Goal: Information Seeking & Learning: Learn about a topic

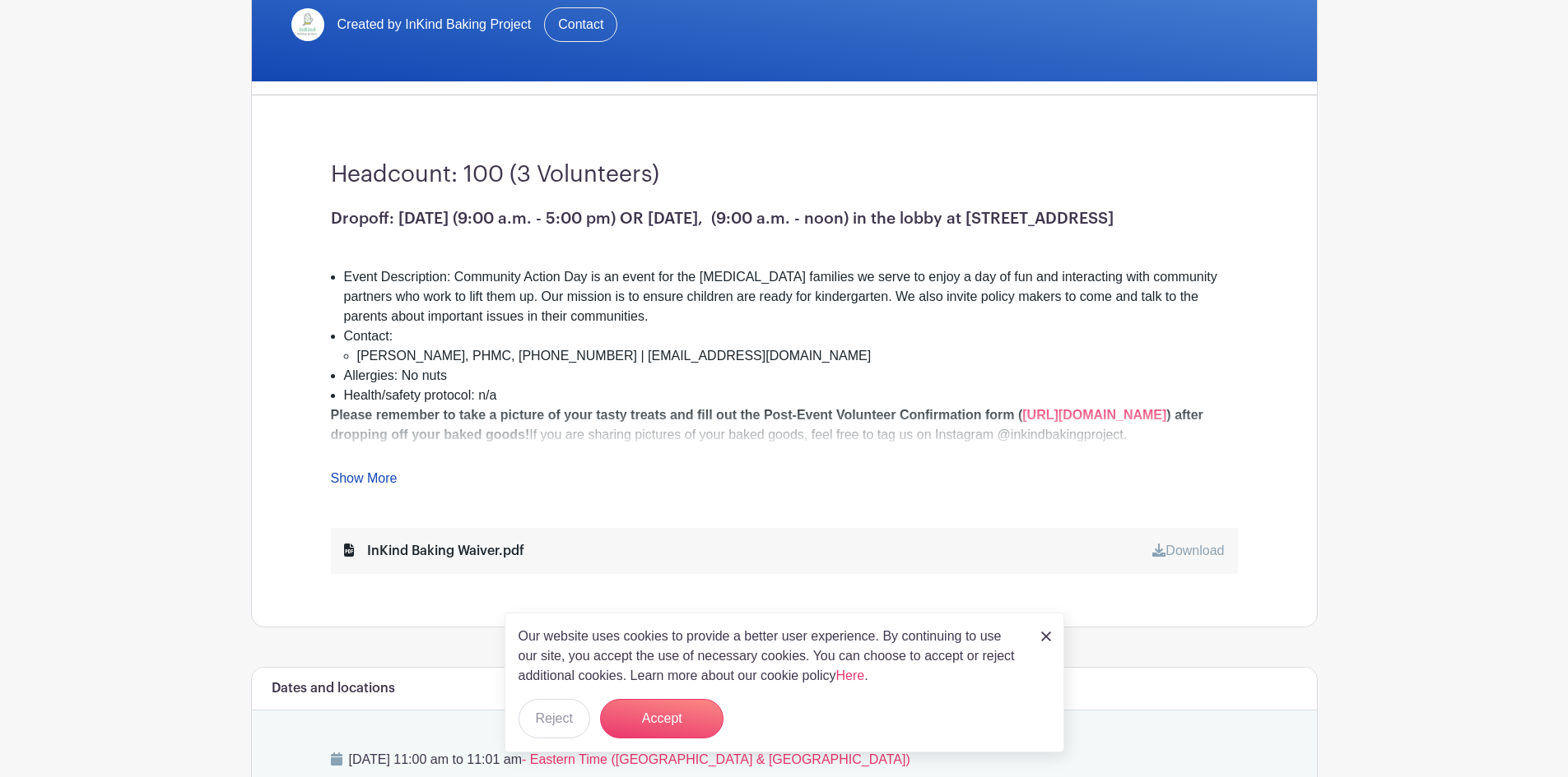
scroll to position [493, 0]
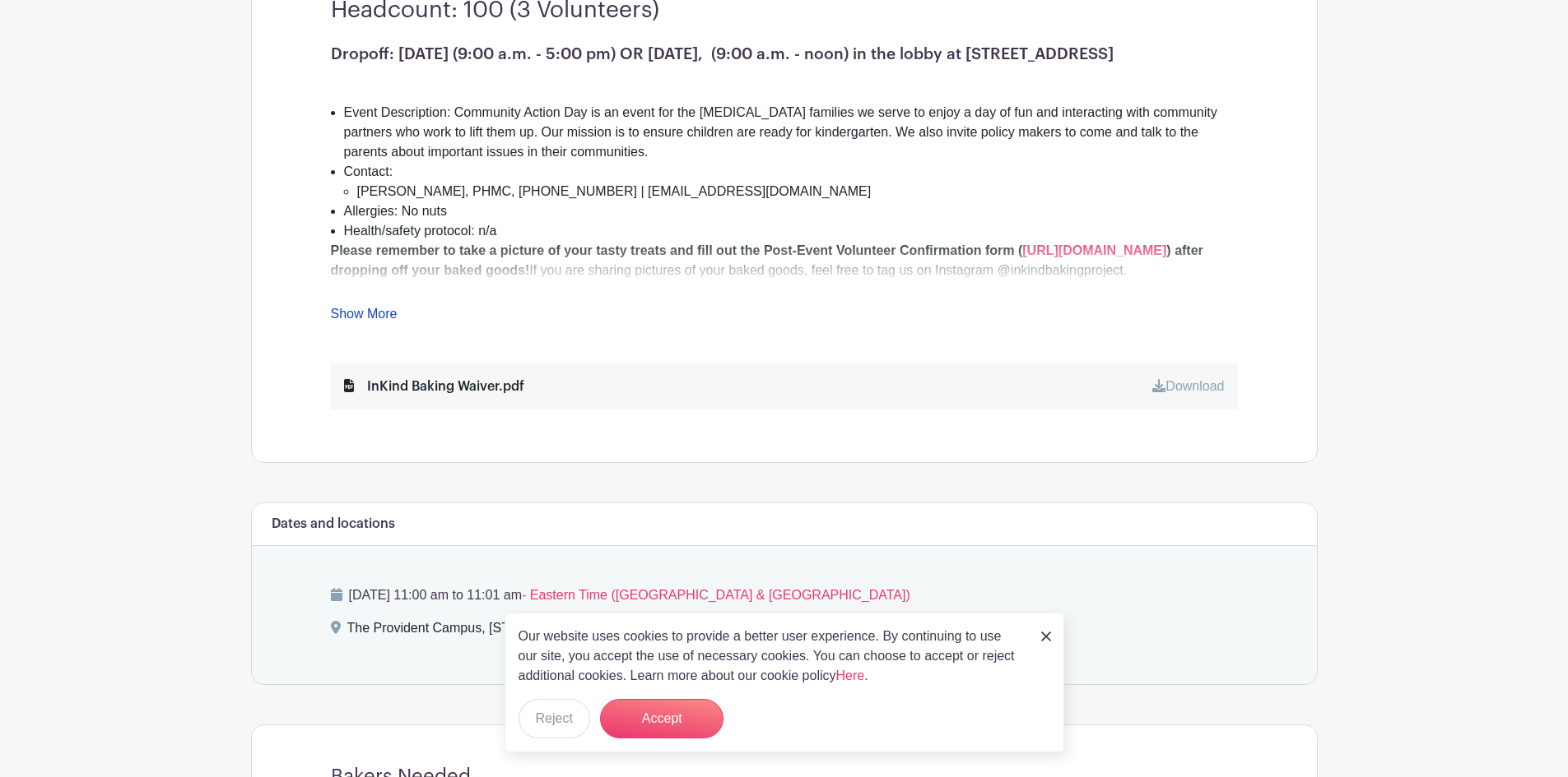
click at [371, 311] on link "Show More" at bounding box center [364, 318] width 66 height 21
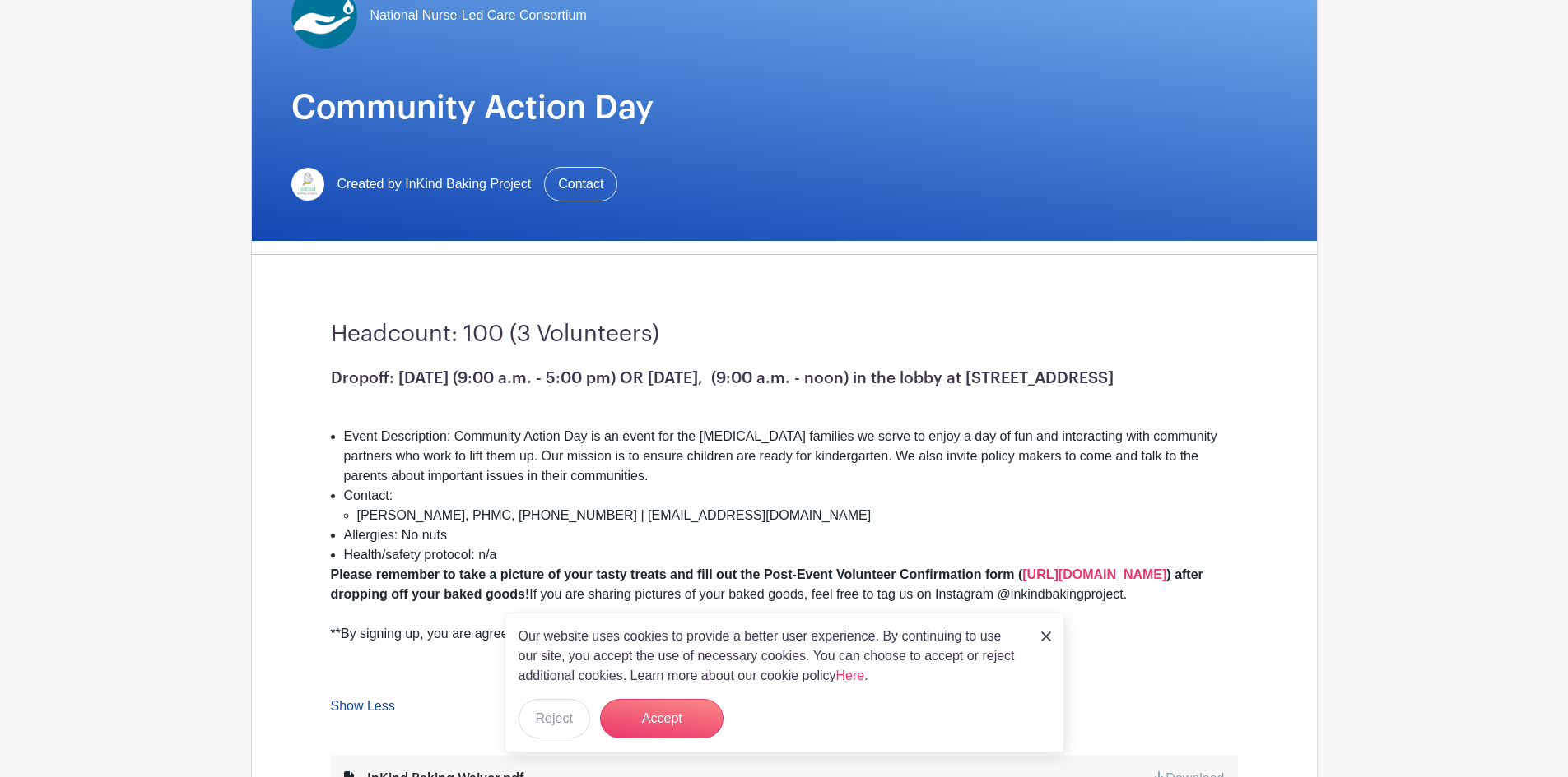
scroll to position [0, 0]
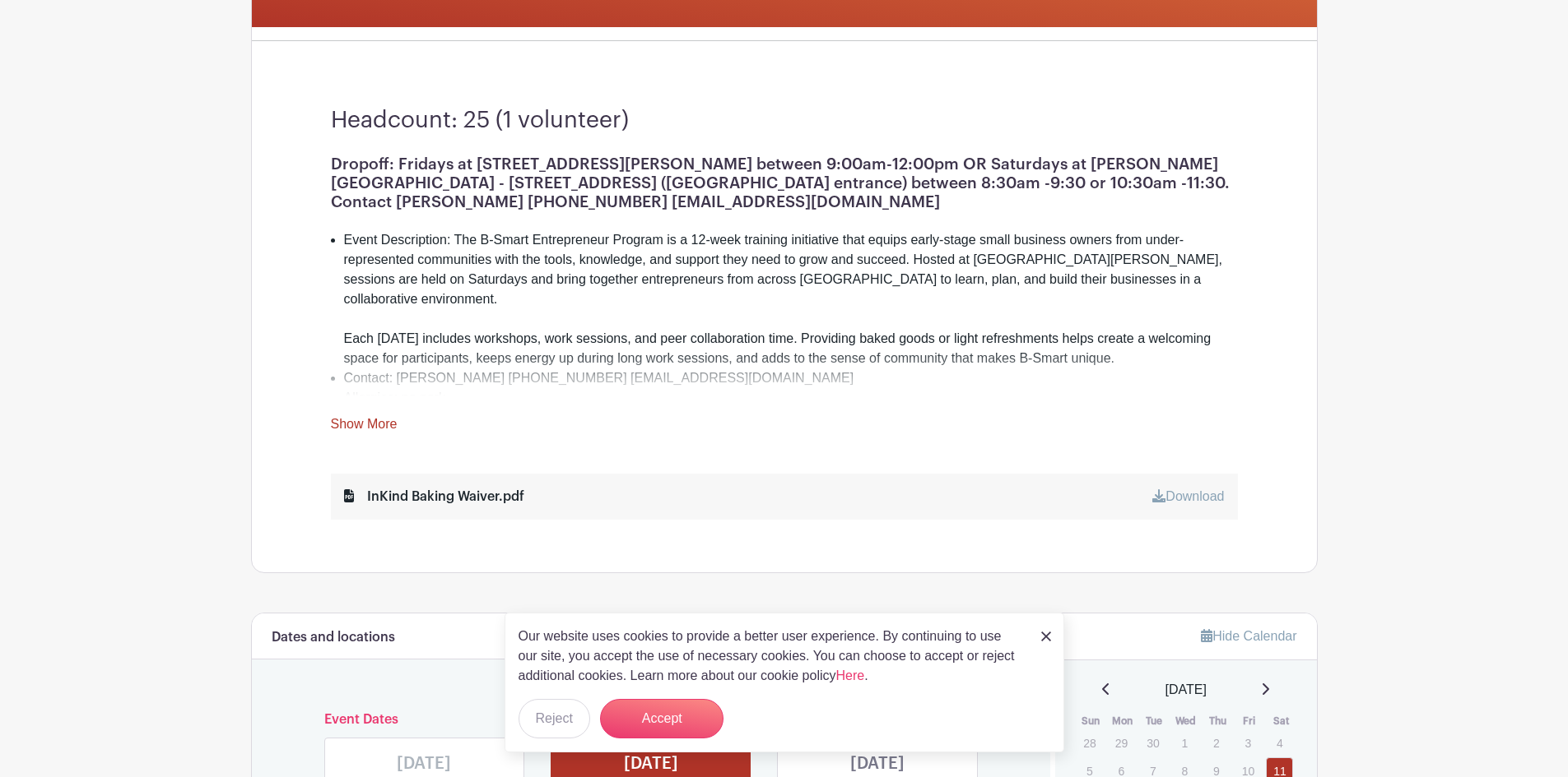
scroll to position [493, 0]
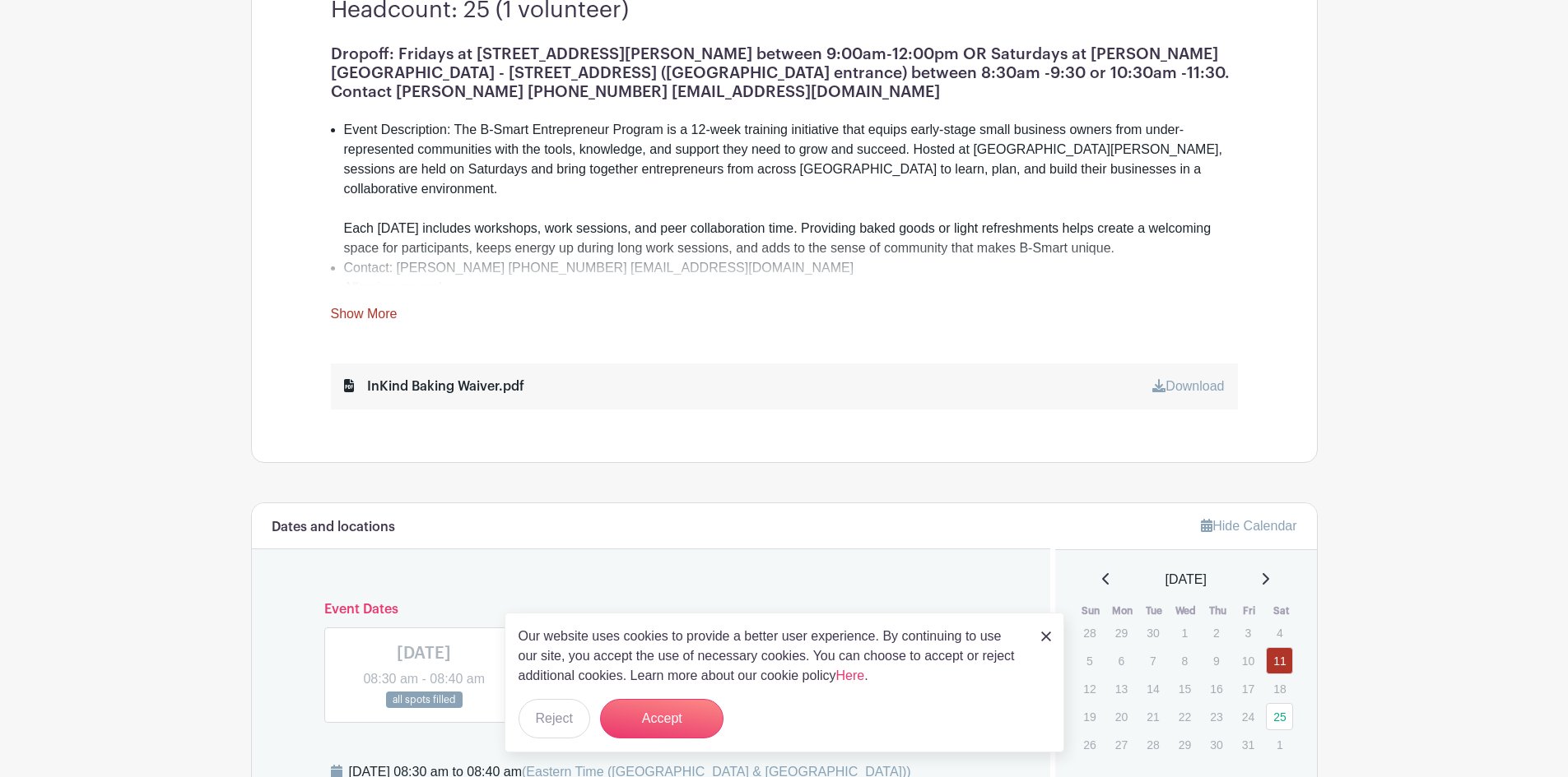
click at [374, 313] on link "Show More" at bounding box center [364, 318] width 66 height 21
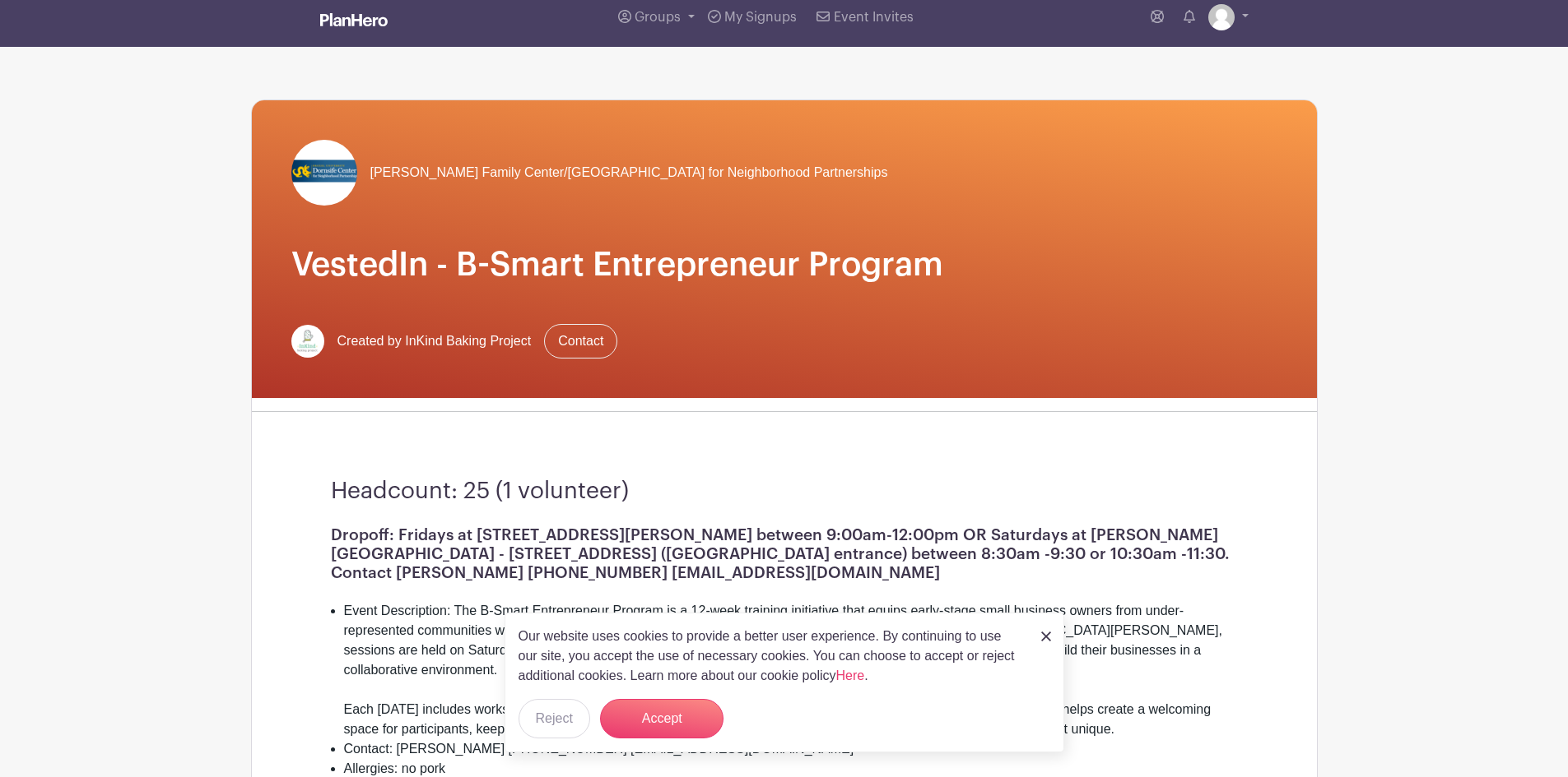
scroll to position [0, 0]
